Goal: Task Accomplishment & Management: Complete application form

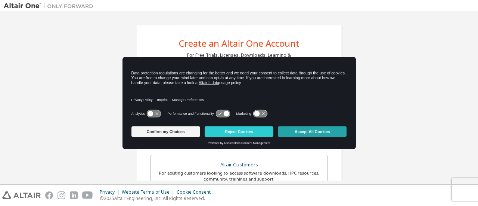
click at [303, 132] on button "Accept All Cookies" at bounding box center [312, 131] width 69 height 10
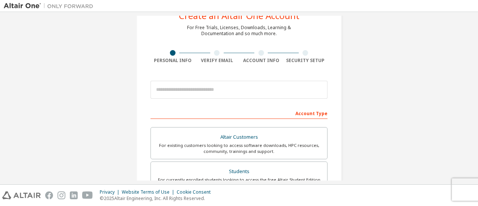
scroll to position [37, 0]
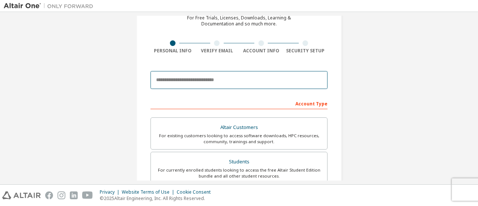
click at [211, 85] on input "email" at bounding box center [239, 80] width 177 height 18
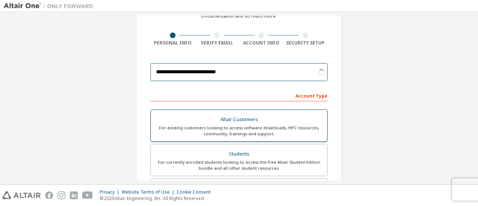
scroll to position [46, 0]
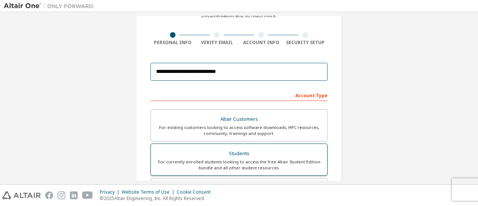
type input "**********"
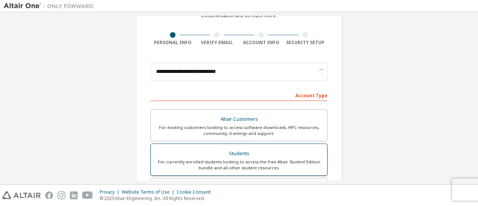
click at [230, 149] on div "Students" at bounding box center [238, 153] width 167 height 10
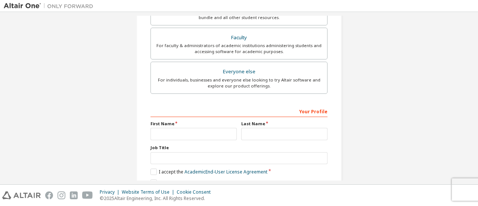
scroll to position [229, 0]
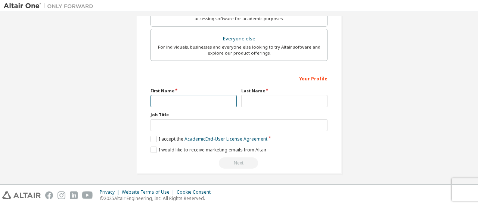
click at [179, 97] on input "text" at bounding box center [194, 101] width 86 height 12
type input "****"
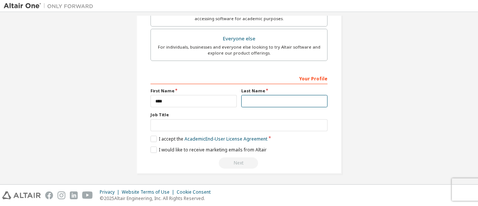
click at [261, 101] on input "text" at bounding box center [284, 101] width 86 height 12
type input "**********"
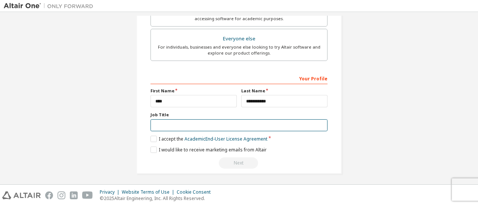
click at [244, 121] on input "text" at bounding box center [239, 125] width 177 height 12
type input "*******"
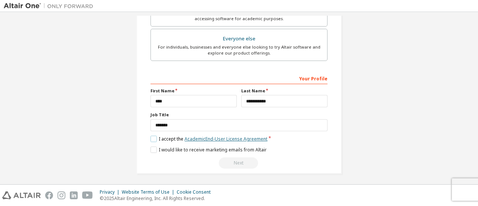
click at [217, 136] on link "Academic End-User License Agreement" at bounding box center [226, 139] width 83 height 6
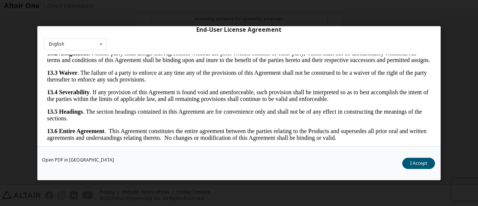
scroll to position [35, 0]
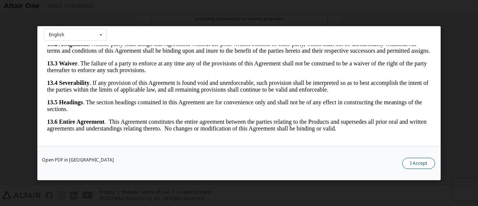
click at [425, 164] on button "I Accept" at bounding box center [418, 162] width 33 height 11
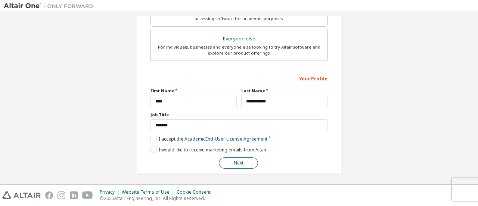
click at [239, 158] on button "Next" at bounding box center [238, 162] width 39 height 11
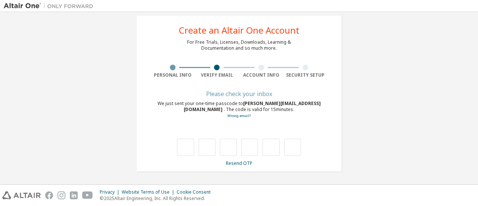
scroll to position [13, 0]
type input "*"
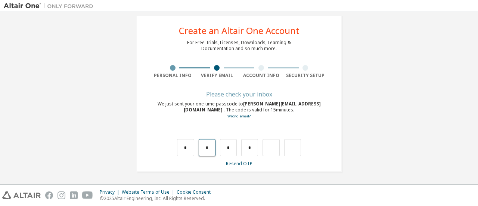
click at [208, 148] on input "*" at bounding box center [207, 147] width 17 height 17
type input "*"
click at [208, 148] on input "*" at bounding box center [207, 147] width 17 height 17
type input "*"
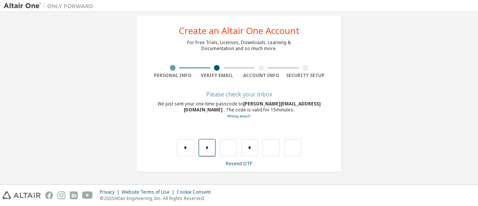
click at [208, 148] on input "*" at bounding box center [207, 147] width 17 height 17
type input "*"
click at [225, 145] on input "text" at bounding box center [228, 147] width 17 height 17
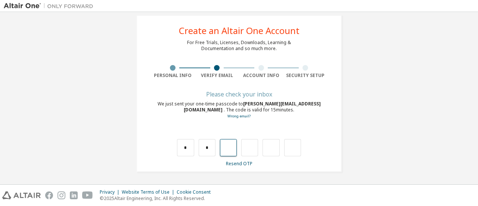
type input "*"
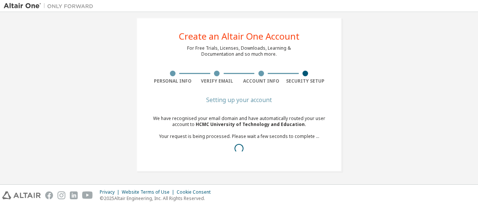
scroll to position [7, 0]
